Goal: Task Accomplishment & Management: Complete application form

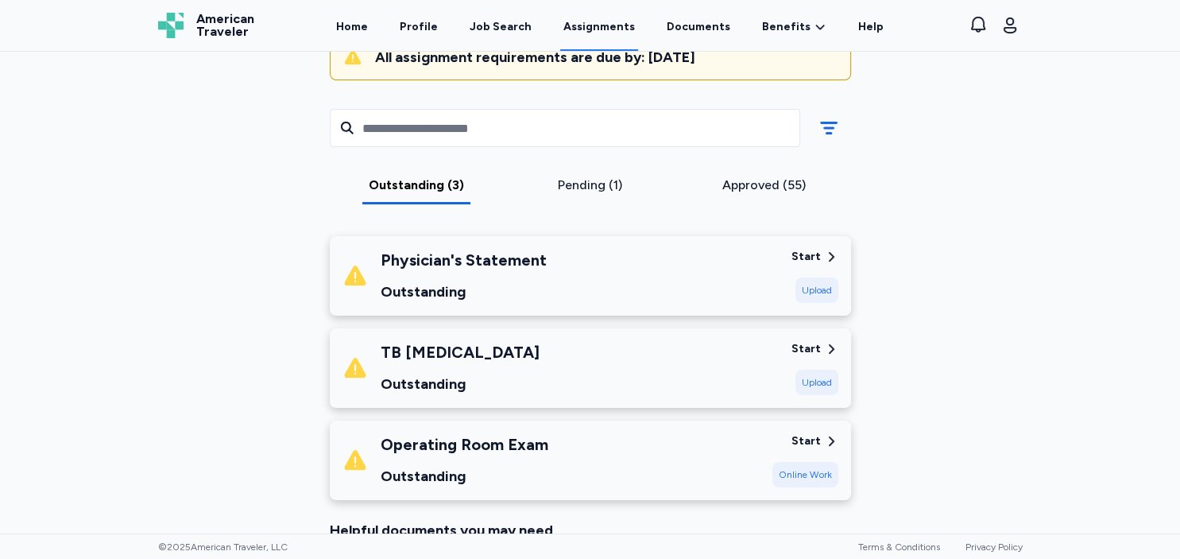
scroll to position [137, 0]
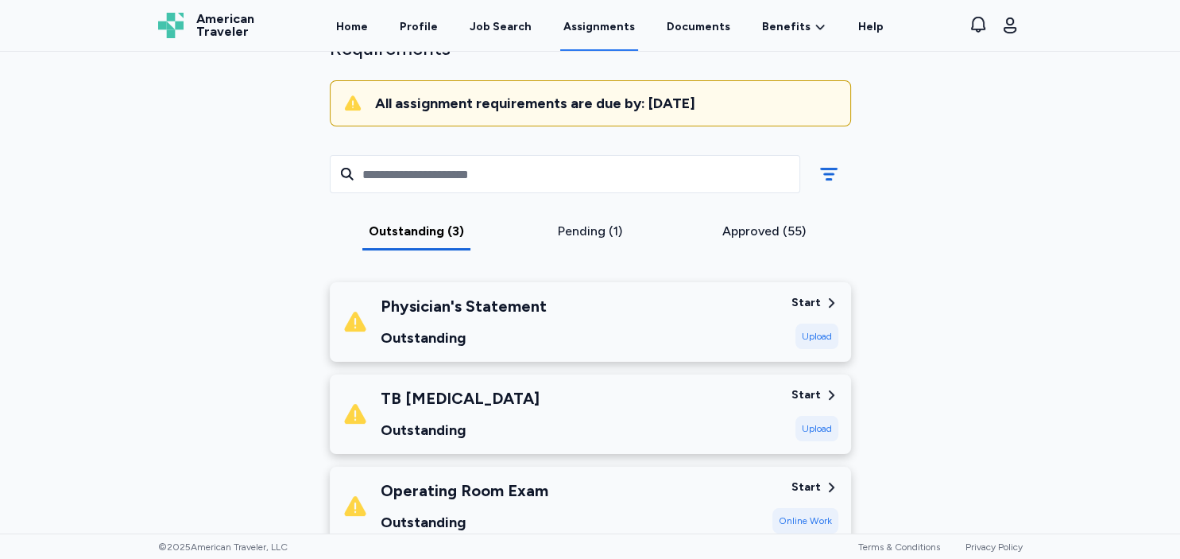
click at [479, 329] on div "Outstanding" at bounding box center [464, 338] width 166 height 22
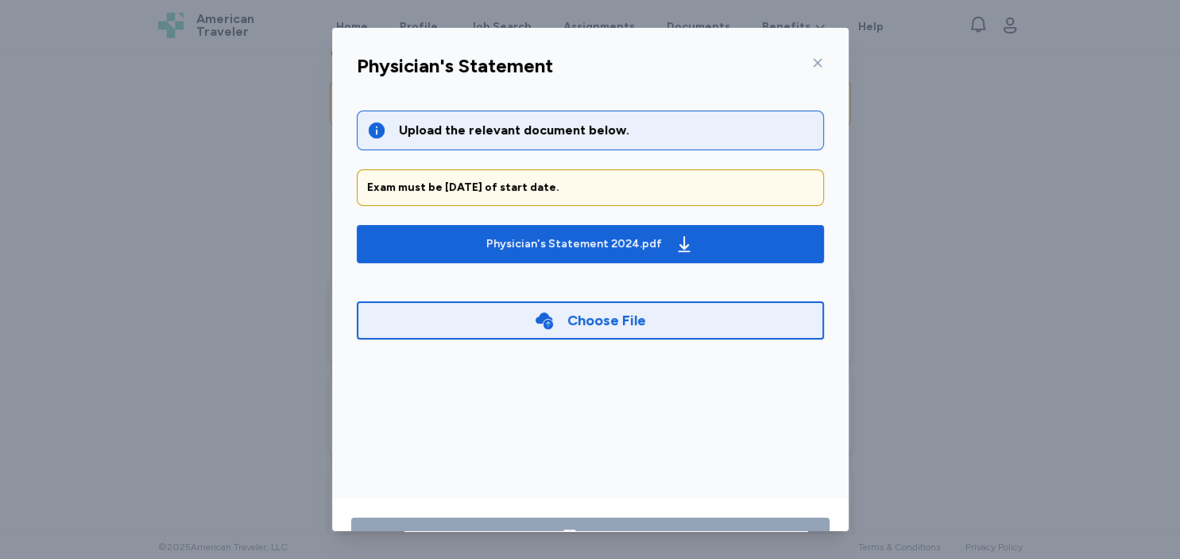
click at [472, 318] on div "Choose File" at bounding box center [590, 320] width 467 height 38
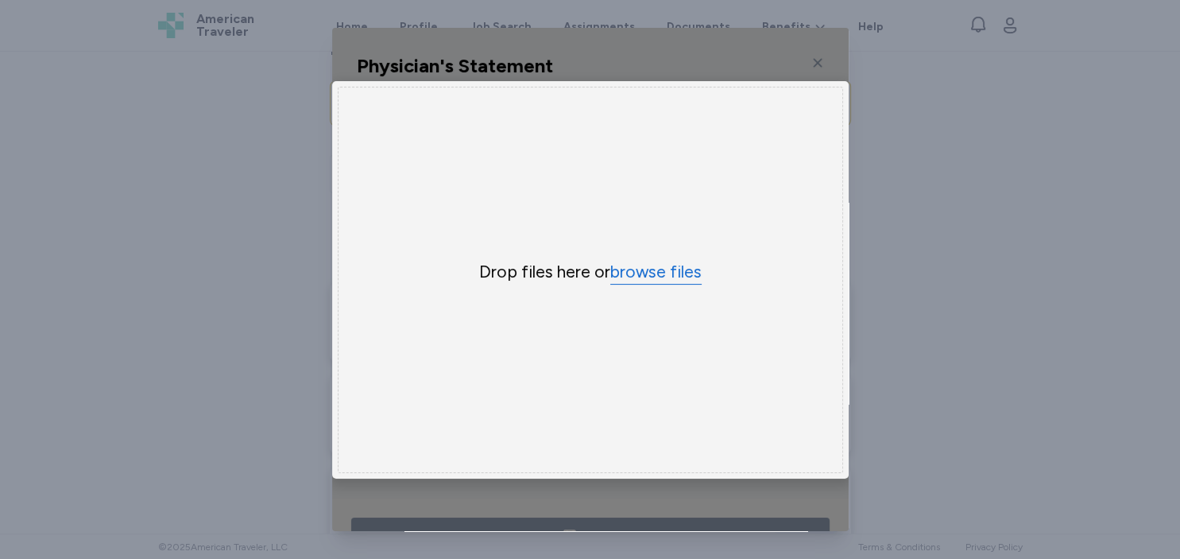
click at [643, 275] on button "browse files" at bounding box center [655, 272] width 91 height 23
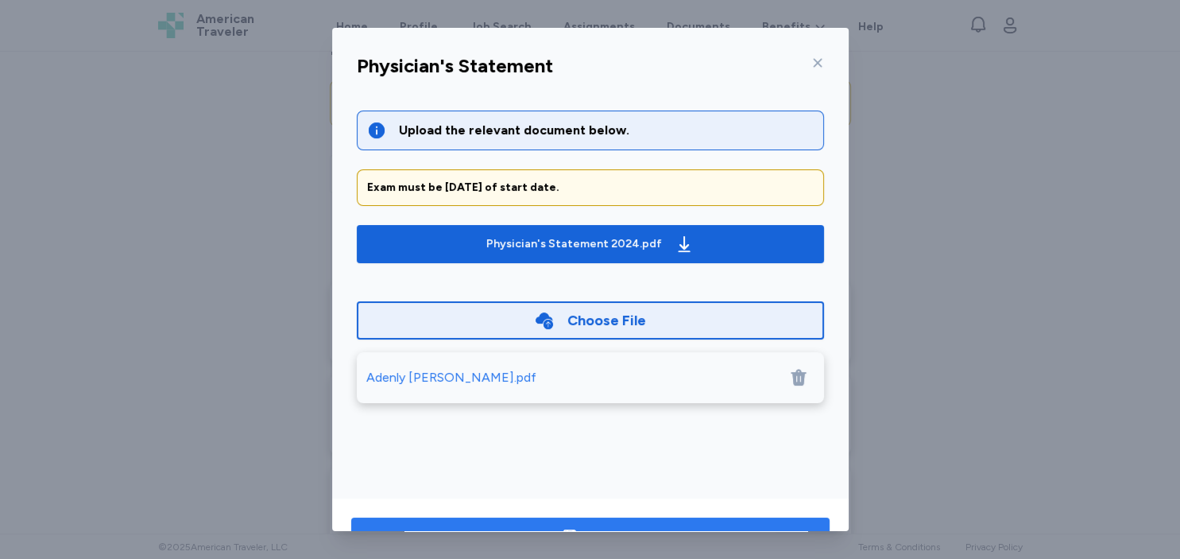
click at [631, 523] on button "Save" at bounding box center [590, 536] width 478 height 38
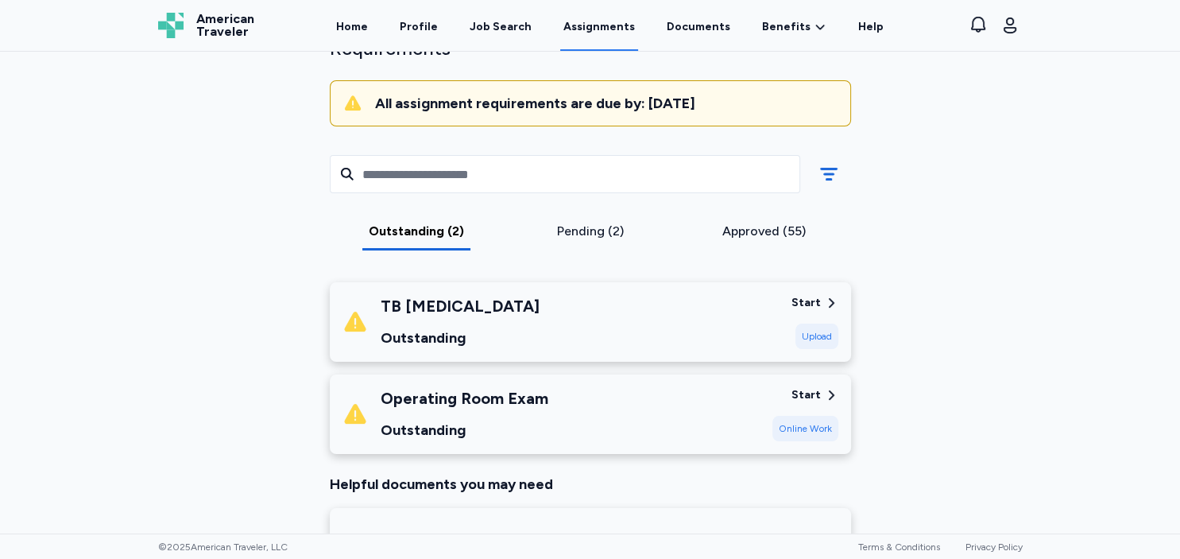
click at [544, 316] on div "TB QuantiFERON Outstanding" at bounding box center [560, 322] width 436 height 54
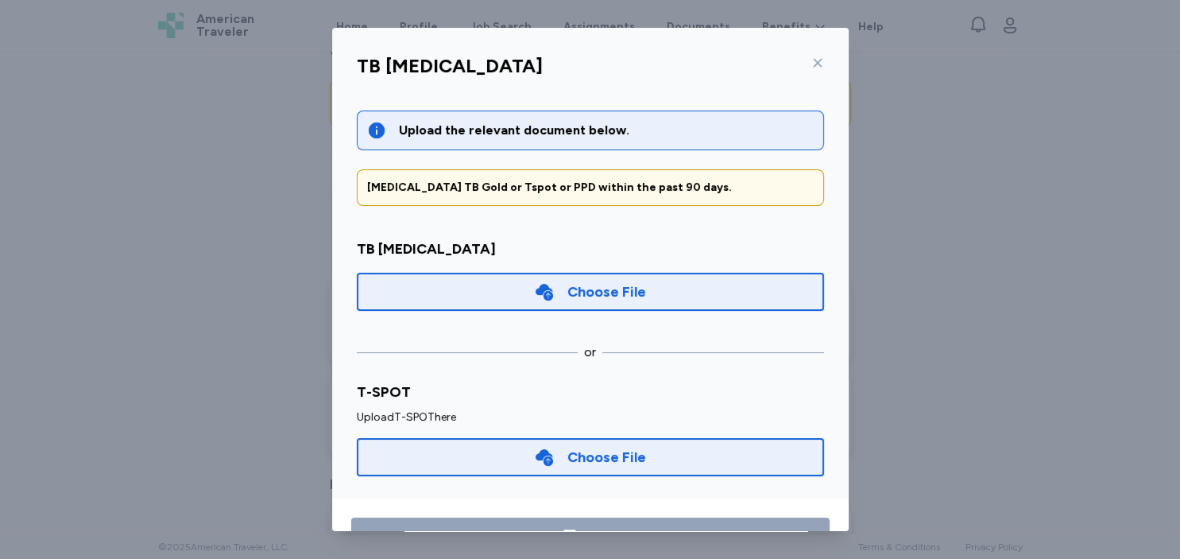
click at [667, 288] on div "Choose File" at bounding box center [590, 292] width 467 height 38
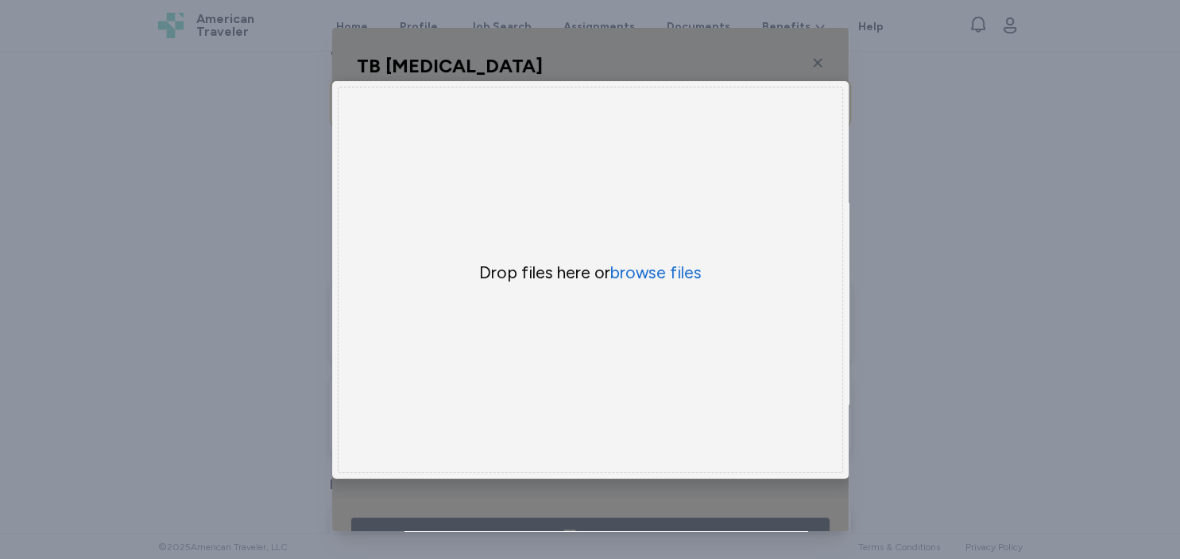
click at [661, 260] on div "Drop files here or browse files" at bounding box center [590, 280] width 505 height 386
click at [660, 277] on button "browse files" at bounding box center [655, 272] width 91 height 23
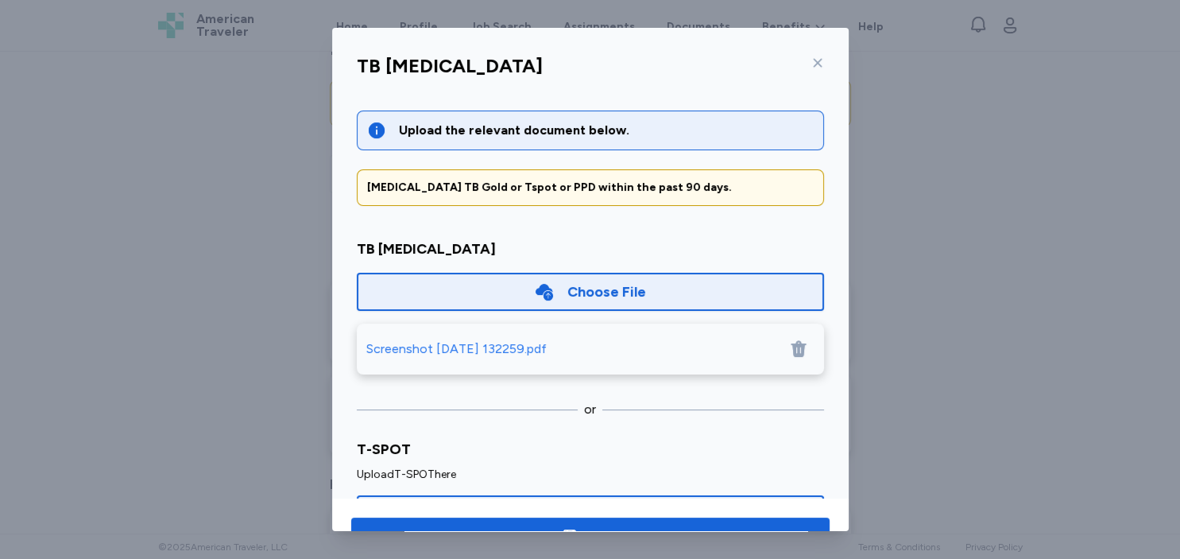
click at [542, 342] on div "Screenshot 2025-08-30 132259.pdf" at bounding box center [456, 348] width 180 height 19
click at [662, 519] on button "Save" at bounding box center [590, 536] width 478 height 38
